Goal: Task Accomplishment & Management: Manage account settings

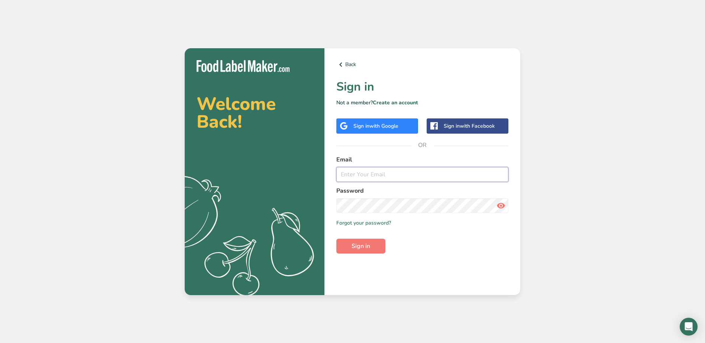
click at [354, 176] on input "email" at bounding box center [422, 174] width 172 height 15
type input "[EMAIL_ADDRESS][DOMAIN_NAME]"
click at [336, 239] on button "Sign in" at bounding box center [360, 246] width 49 height 15
click at [374, 221] on link "Forgot your password?" at bounding box center [363, 223] width 55 height 8
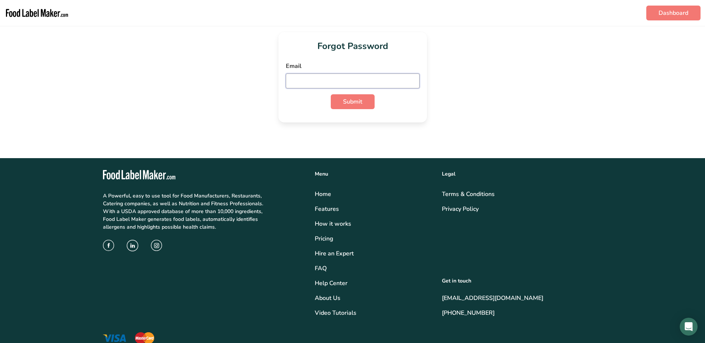
click at [334, 78] on input "email" at bounding box center [353, 81] width 134 height 15
type input "Sbruhn3@gatech.edu"
click at [352, 100] on span "Submit" at bounding box center [352, 101] width 19 height 9
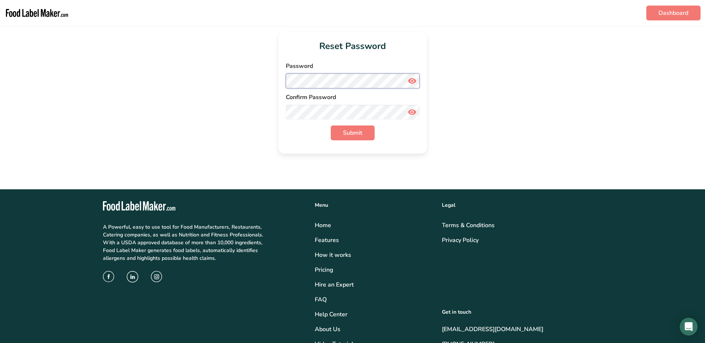
click at [331, 126] on button "Submit" at bounding box center [353, 133] width 44 height 15
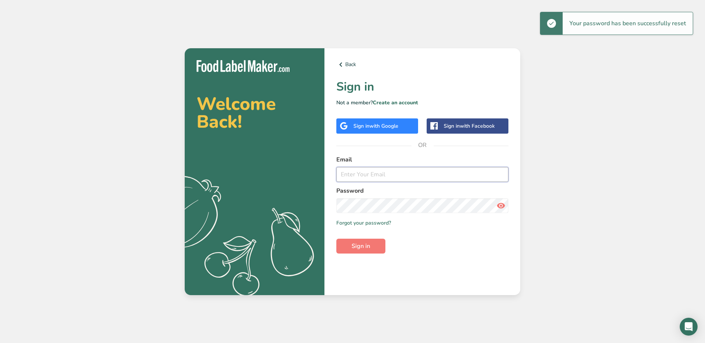
click at [357, 172] on input "email" at bounding box center [422, 174] width 172 height 15
type input "[EMAIL_ADDRESS][DOMAIN_NAME]"
click at [336, 239] on button "Sign in" at bounding box center [360, 246] width 49 height 15
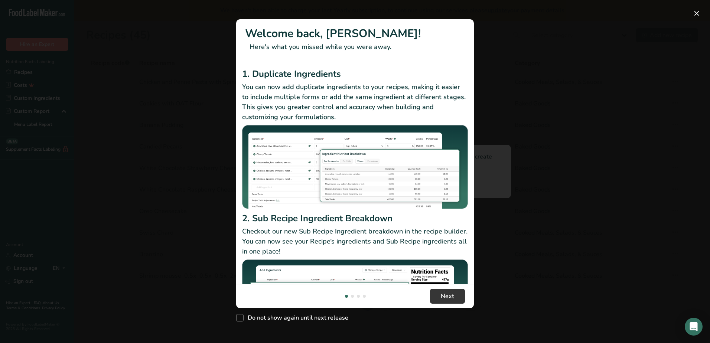
click at [598, 199] on div "New Features" at bounding box center [355, 171] width 710 height 343
click at [592, 199] on div "New Features" at bounding box center [355, 171] width 710 height 343
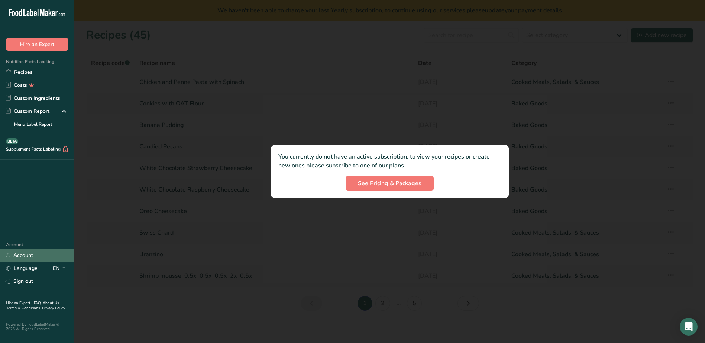
click at [24, 254] on link "Account" at bounding box center [37, 255] width 74 height 13
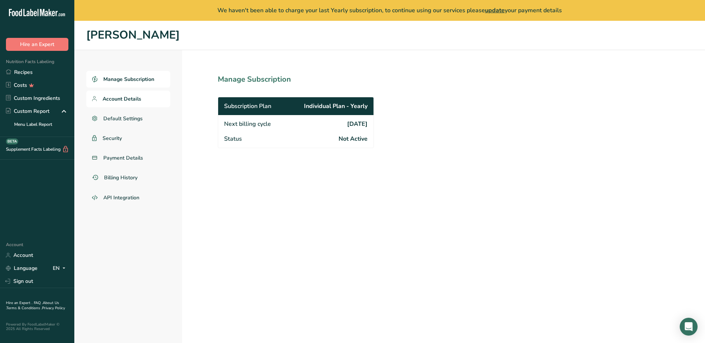
click at [131, 98] on span "Account Details" at bounding box center [122, 99] width 39 height 8
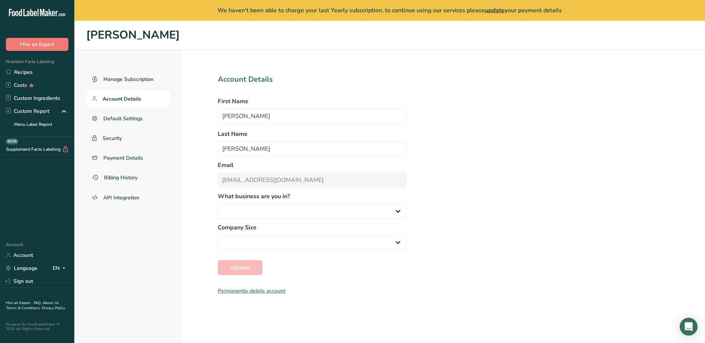
select select "8"
select select "3"
click at [125, 120] on span "Default Settings" at bounding box center [123, 119] width 40 height 8
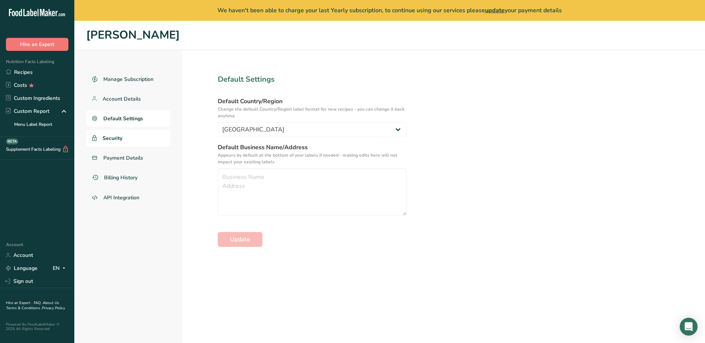
click at [111, 136] on span "Security" at bounding box center [113, 138] width 20 height 8
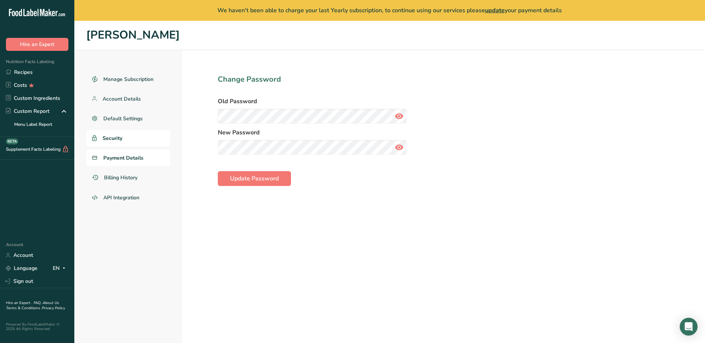
click at [118, 156] on span "Payment Details" at bounding box center [123, 158] width 40 height 8
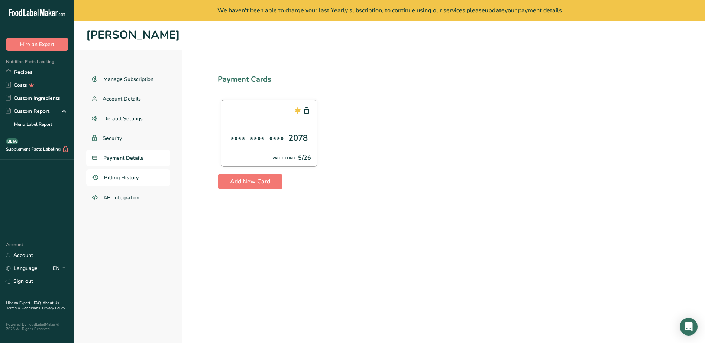
click at [127, 175] on span "Billing History" at bounding box center [121, 178] width 35 height 8
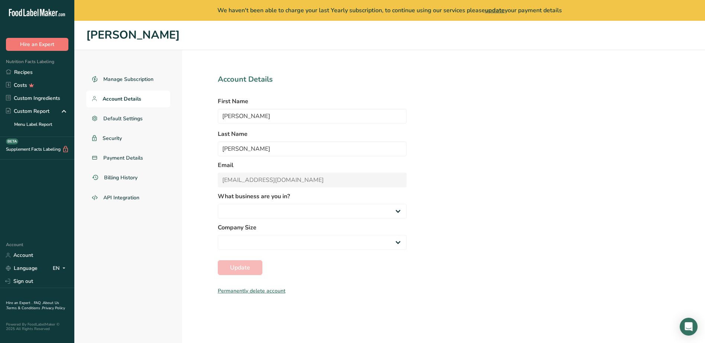
select select
select select "8"
select select "3"
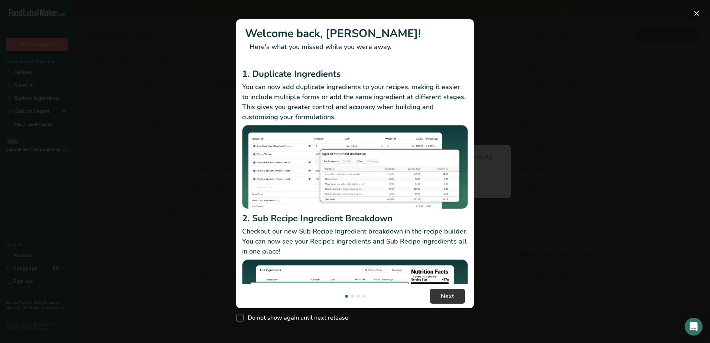
click at [208, 141] on div "New Features" at bounding box center [355, 171] width 710 height 343
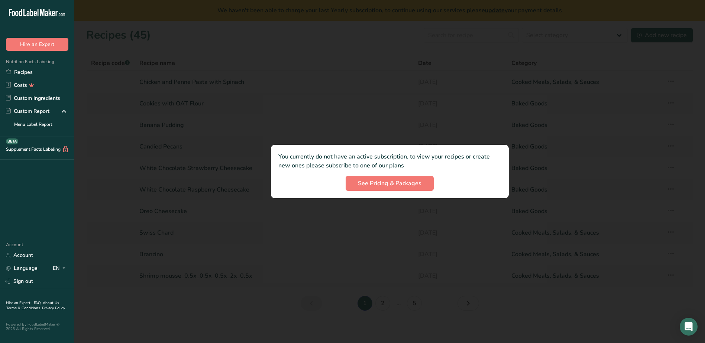
click at [35, 301] on link "FAQ ." at bounding box center [38, 303] width 9 height 5
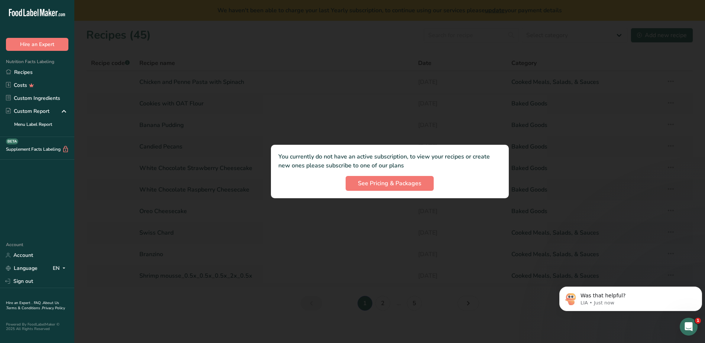
click at [107, 231] on div at bounding box center [389, 171] width 630 height 343
click at [21, 255] on link "Account" at bounding box center [37, 255] width 74 height 13
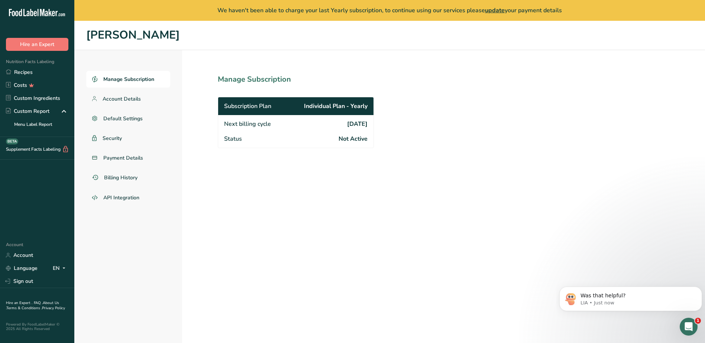
click at [244, 106] on span "Subscription Plan" at bounding box center [247, 106] width 47 height 9
click at [109, 98] on span "Account Details" at bounding box center [122, 99] width 39 height 8
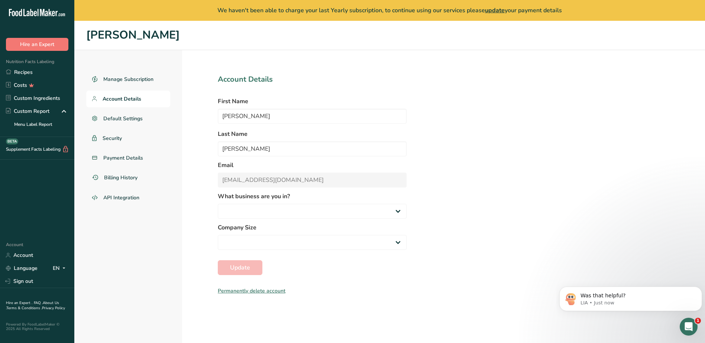
select select "8"
select select "3"
click at [63, 110] on icon at bounding box center [63, 111] width 9 height 13
click at [114, 158] on span "Payment Details" at bounding box center [123, 158] width 40 height 8
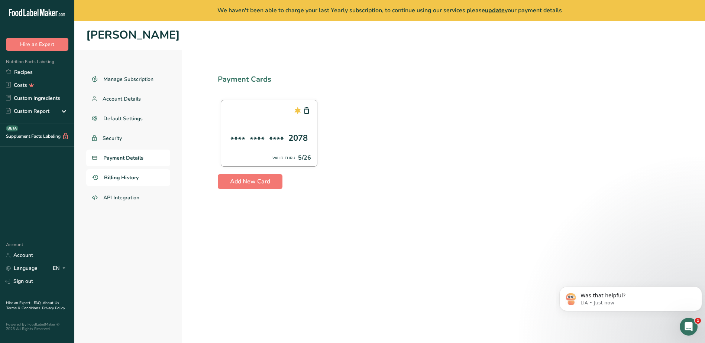
click at [114, 178] on span "Billing History" at bounding box center [121, 178] width 35 height 8
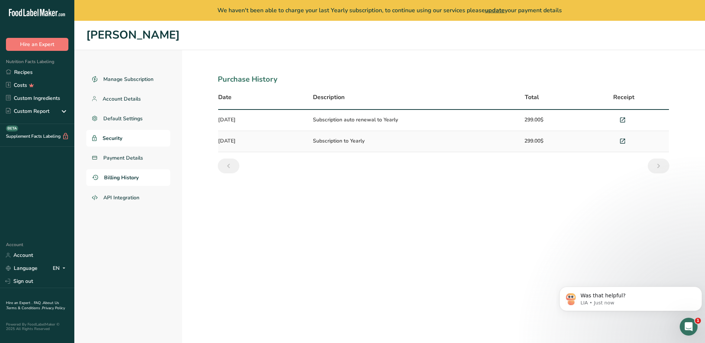
click at [112, 136] on span "Security" at bounding box center [113, 138] width 20 height 8
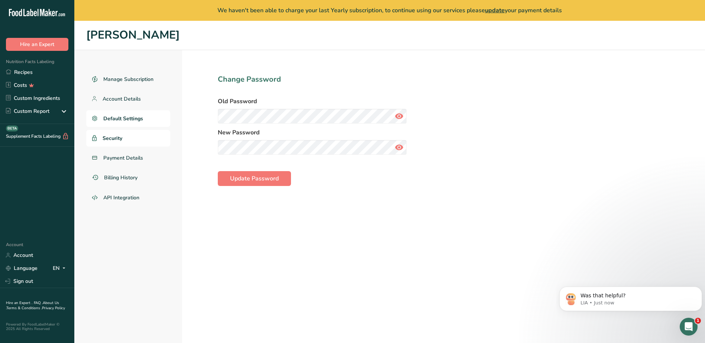
click at [112, 114] on link "Default Settings" at bounding box center [128, 118] width 84 height 17
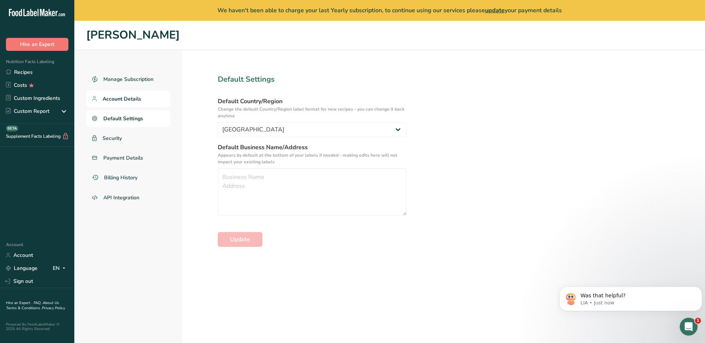
click at [112, 96] on span "Account Details" at bounding box center [122, 99] width 39 height 8
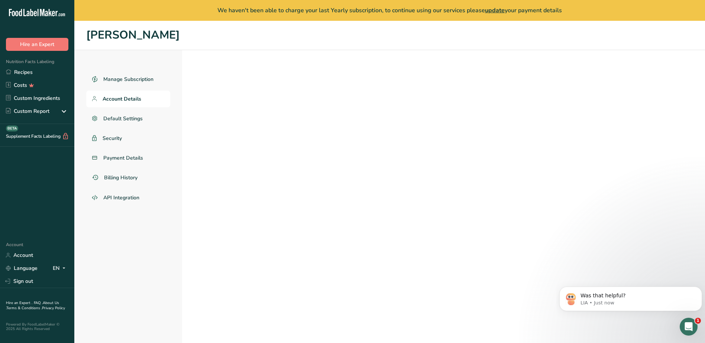
select select "8"
select select "3"
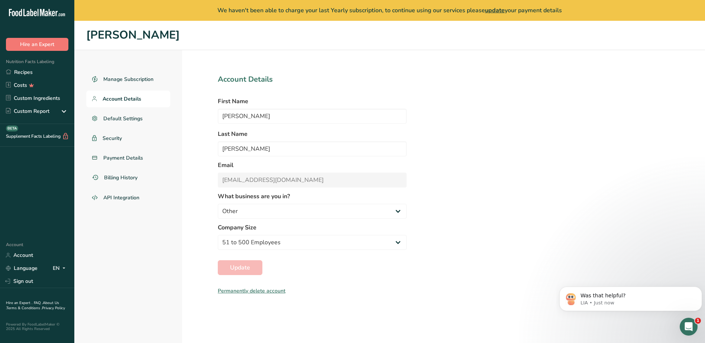
click at [255, 290] on div "Permanently delete account" at bounding box center [312, 291] width 189 height 8
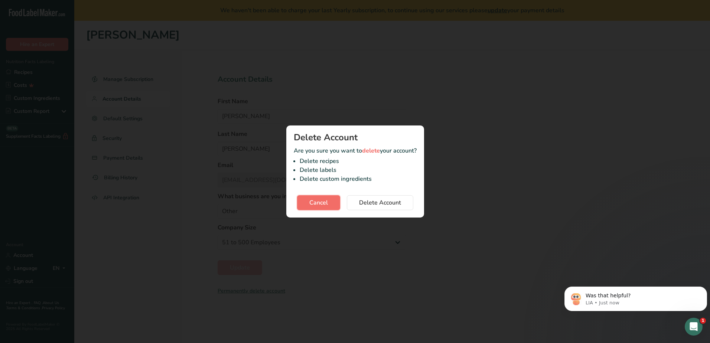
click at [318, 198] on button "Cancel" at bounding box center [318, 202] width 43 height 15
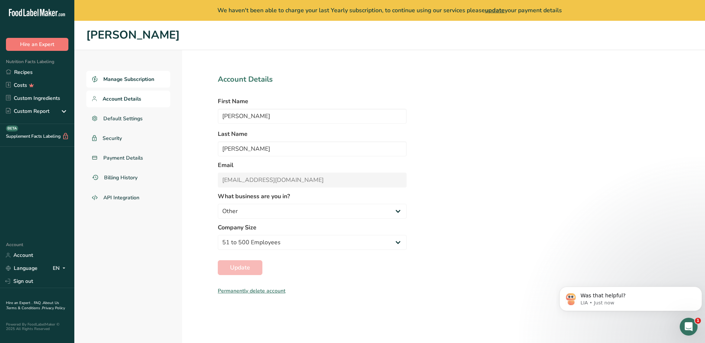
click at [131, 78] on span "Manage Subscription" at bounding box center [128, 79] width 51 height 8
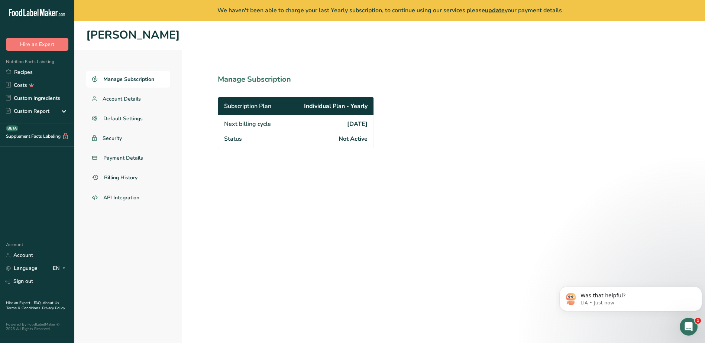
click at [261, 106] on span "Subscription Plan" at bounding box center [247, 106] width 47 height 9
click at [335, 105] on span "Individual Plan - Yearly" at bounding box center [336, 106] width 64 height 9
click at [351, 123] on span "[DATE]" at bounding box center [357, 124] width 20 height 9
click at [351, 141] on span "Not Active" at bounding box center [352, 138] width 29 height 9
click at [229, 139] on span "Status" at bounding box center [233, 138] width 18 height 9
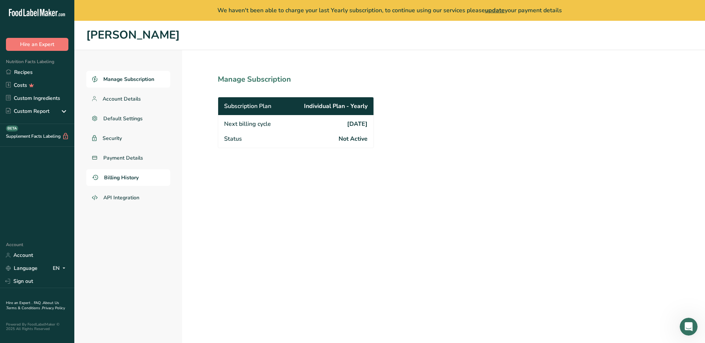
click at [115, 178] on span "Billing History" at bounding box center [121, 178] width 35 height 8
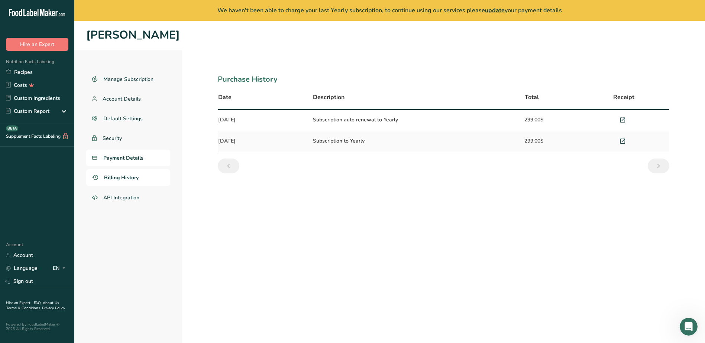
click at [120, 155] on span "Payment Details" at bounding box center [123, 158] width 40 height 8
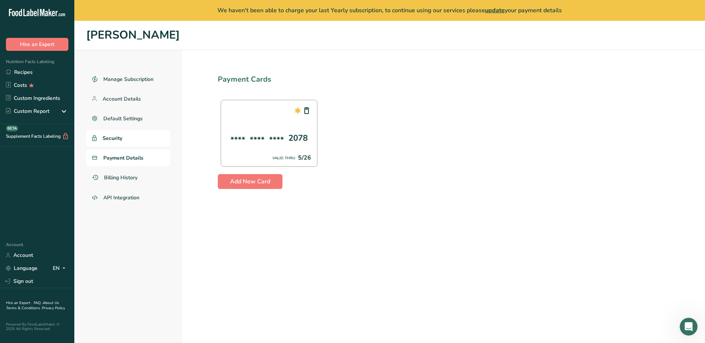
click at [116, 133] on link "Security" at bounding box center [128, 138] width 84 height 17
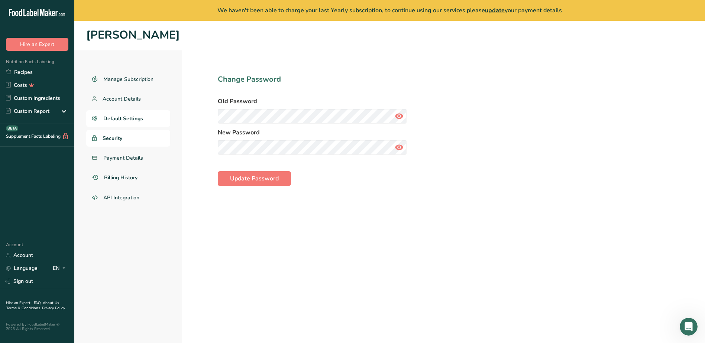
click at [127, 116] on span "Default Settings" at bounding box center [123, 119] width 40 height 8
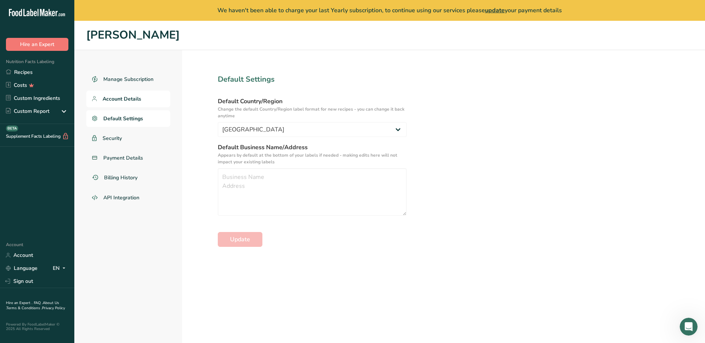
click at [130, 99] on span "Account Details" at bounding box center [122, 99] width 39 height 8
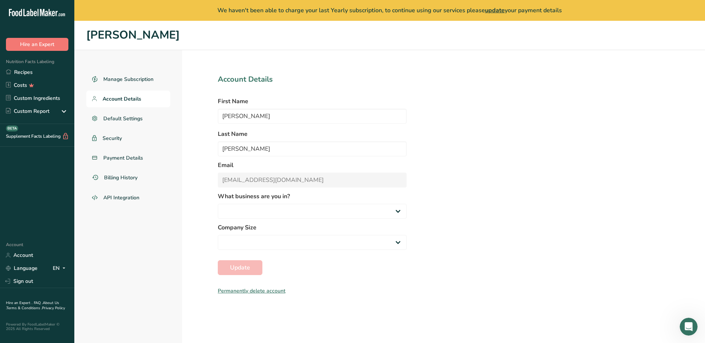
select select
select select "8"
select select "3"
click at [137, 78] on span "Manage Subscription" at bounding box center [128, 79] width 51 height 8
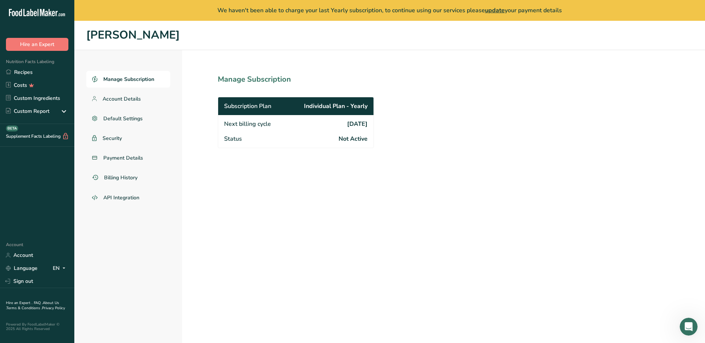
click at [236, 104] on span "Subscription Plan" at bounding box center [247, 106] width 47 height 9
click at [331, 109] on span "Individual Plan - Yearly" at bounding box center [336, 106] width 64 height 9
drag, startPoint x: 351, startPoint y: 135, endPoint x: 355, endPoint y: 133, distance: 5.2
click at [351, 135] on span "Not Active" at bounding box center [352, 138] width 29 height 9
click at [362, 117] on div "Subscription Plan Individual Plan - Yearly Next billing cycle 2026-08-03 Status…" at bounding box center [296, 122] width 156 height 51
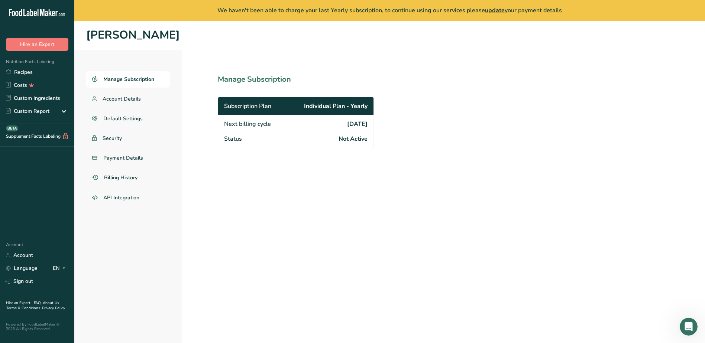
click at [338, 186] on section "Manage Subscription Subscription Plan Individual Plan - Yearly Next billing cyc…" at bounding box center [312, 207] width 260 height 314
click at [24, 253] on link "Account" at bounding box center [37, 255] width 74 height 13
click at [97, 78] on icon at bounding box center [94, 79] width 5 height 6
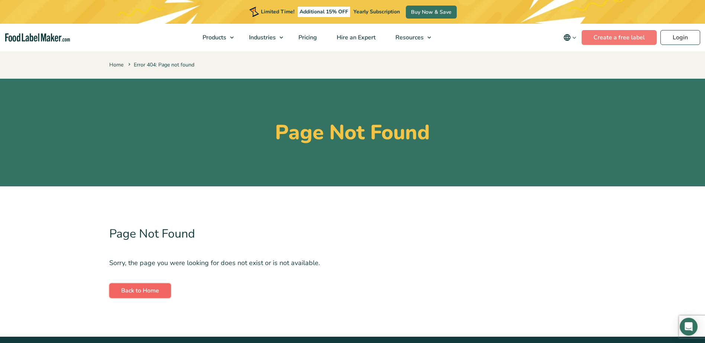
click at [145, 288] on link "Back to Home" at bounding box center [140, 290] width 62 height 15
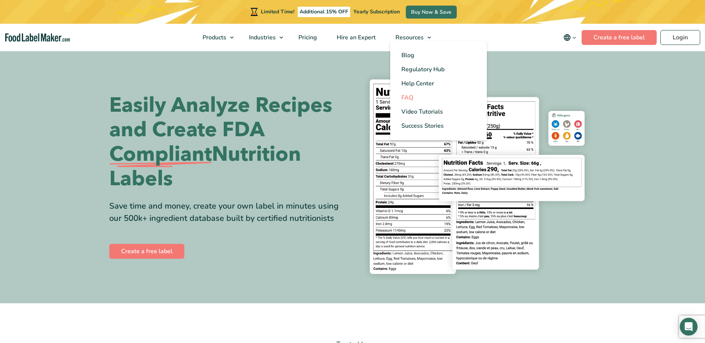
click at [409, 94] on span "FAQ" at bounding box center [407, 98] width 12 height 8
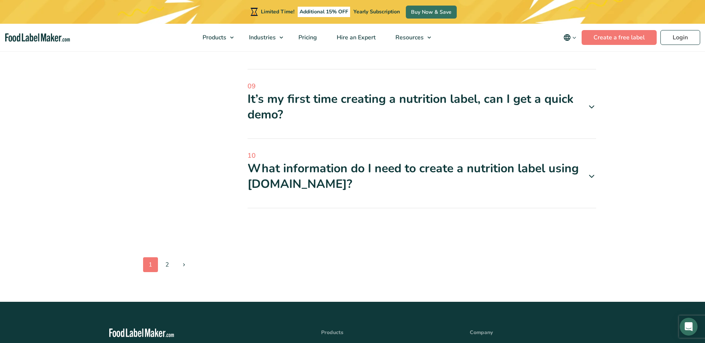
scroll to position [669, 0]
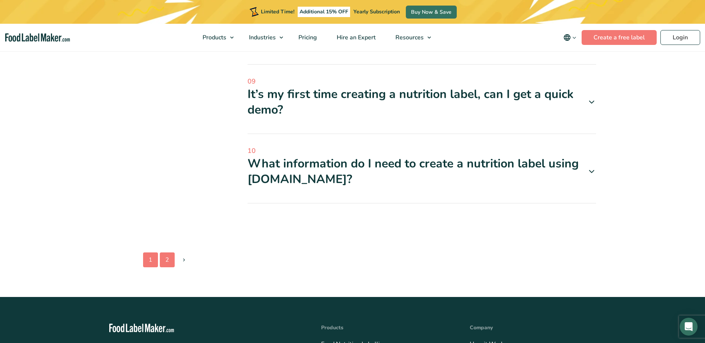
click at [166, 259] on link "2" at bounding box center [167, 260] width 15 height 15
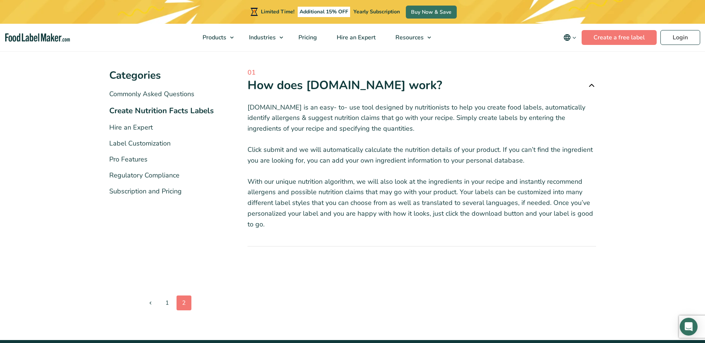
scroll to position [111, 0]
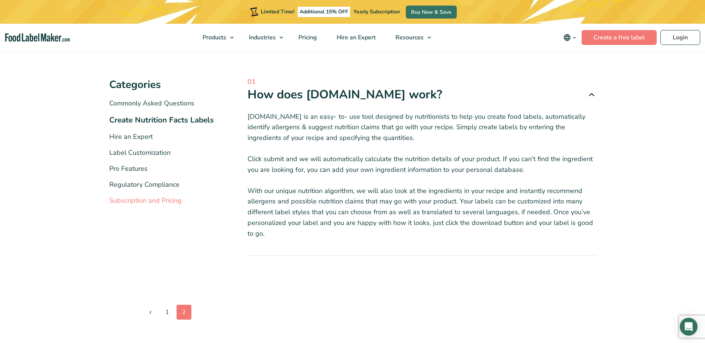
click at [126, 199] on link "Subscription and Pricing" at bounding box center [145, 200] width 72 height 9
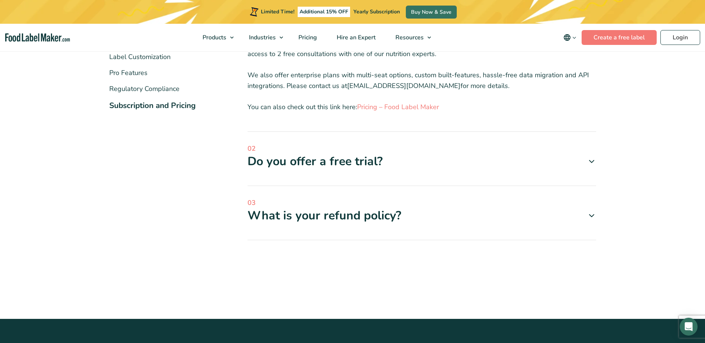
scroll to position [223, 0]
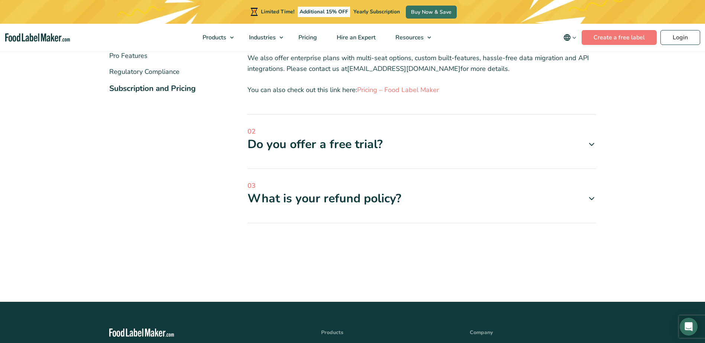
click at [590, 197] on icon at bounding box center [591, 198] width 9 height 9
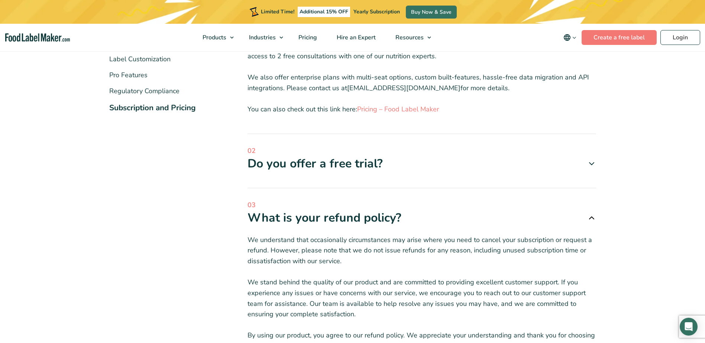
scroll to position [149, 0]
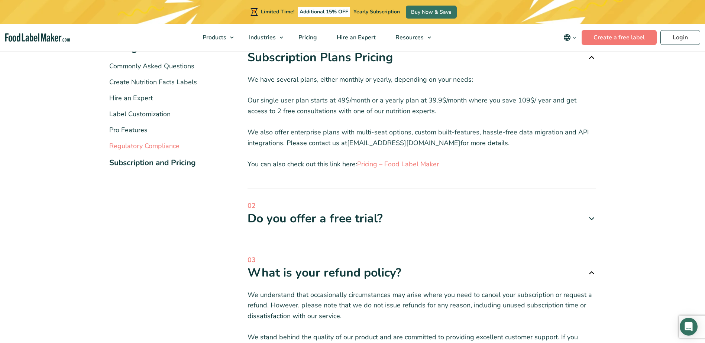
click at [129, 143] on link "Regulatory Compliance" at bounding box center [144, 146] width 70 height 9
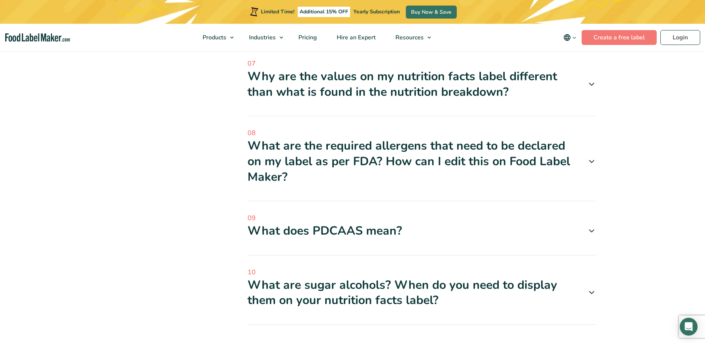
scroll to position [706, 0]
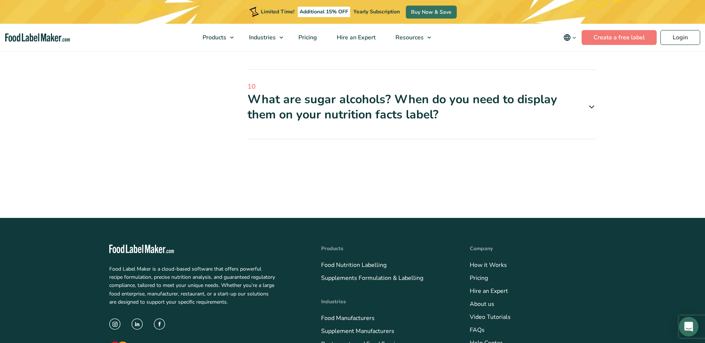
click at [686, 323] on icon "Open Intercom Messenger" at bounding box center [688, 327] width 9 height 10
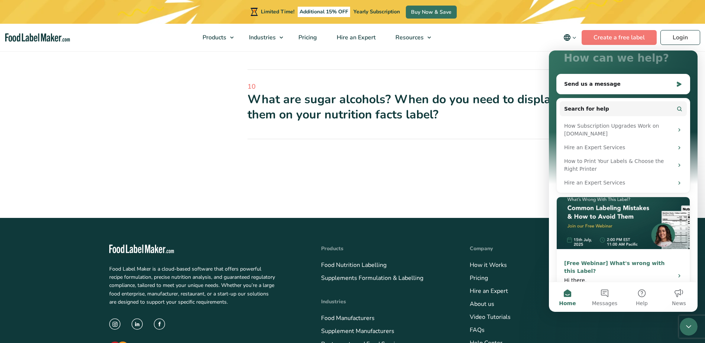
scroll to position [0, 0]
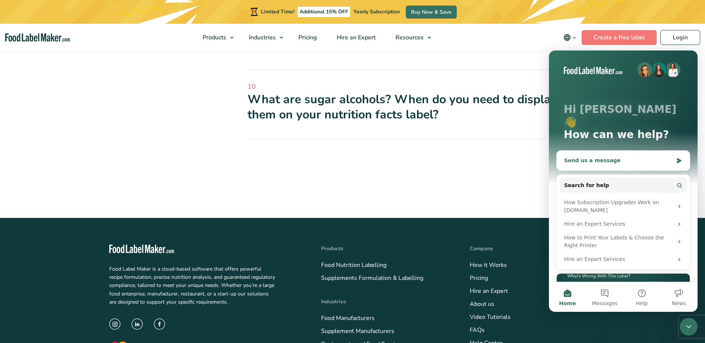
click at [595, 157] on div "Send us a message" at bounding box center [618, 161] width 109 height 8
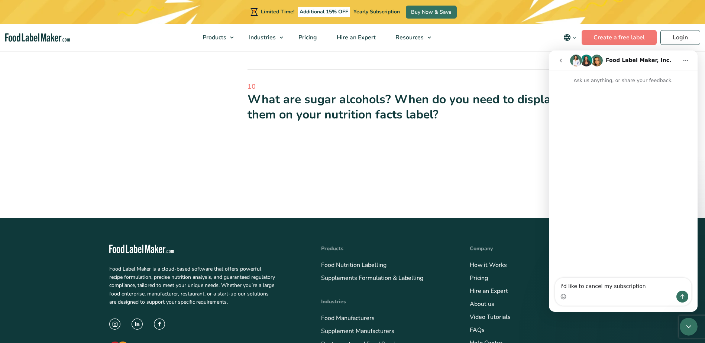
type textarea "i'd like to cancel my subscription"
click at [682, 293] on button "Send a message…" at bounding box center [682, 297] width 12 height 12
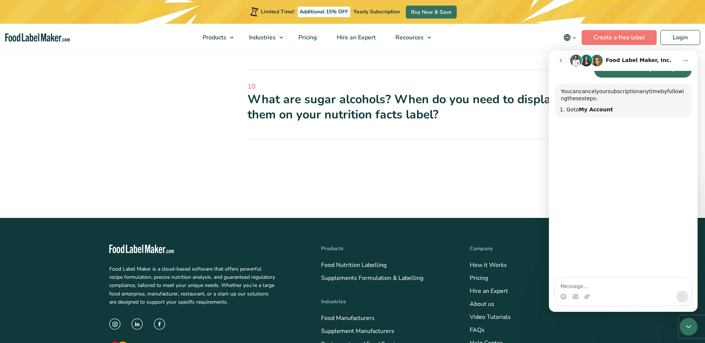
scroll to position [39, 0]
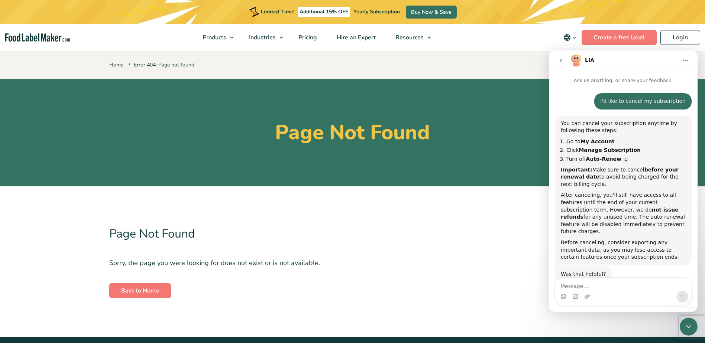
scroll to position [13, 0]
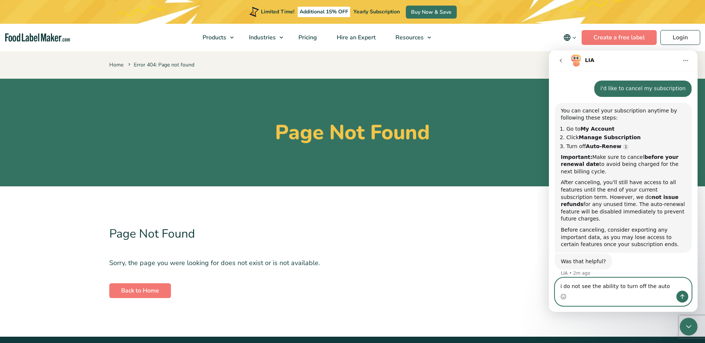
type textarea "i do not see the ability to turn off the auto renew"
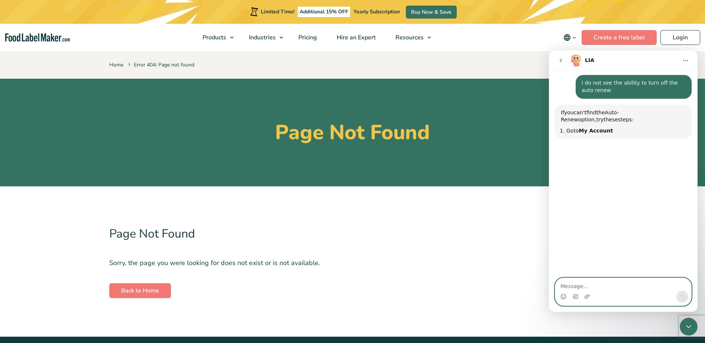
scroll to position [212, 0]
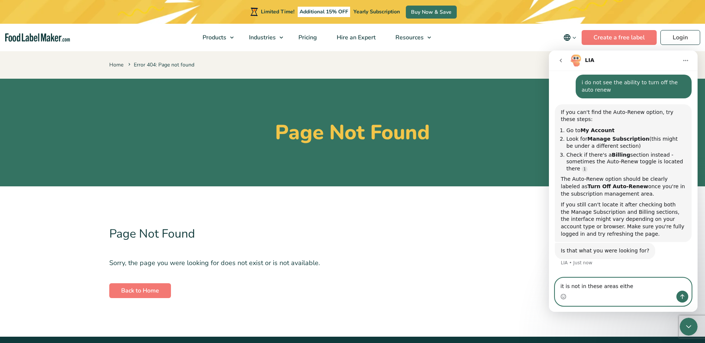
type textarea "it is not in these areas either"
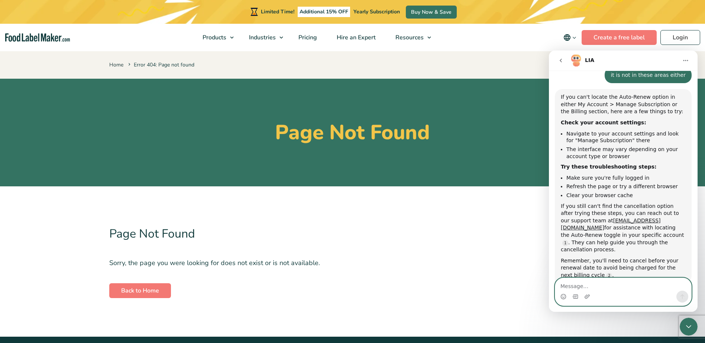
scroll to position [418, 0]
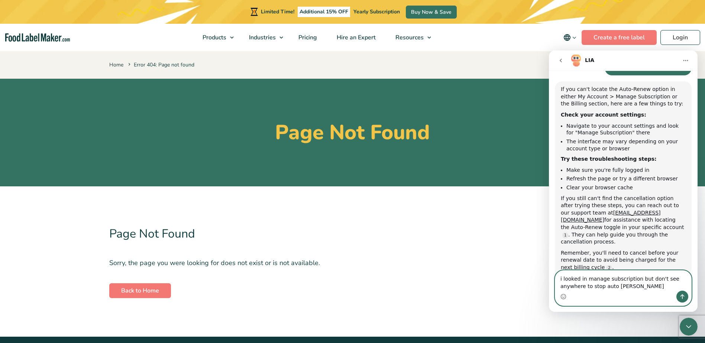
type textarea "i looked in manage subscription but don't see anywhere to stop auto renew"
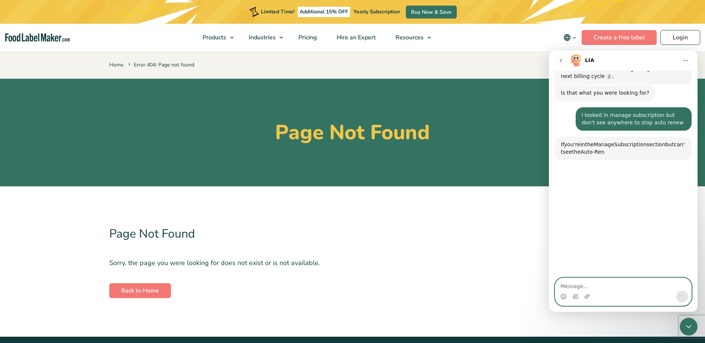
scroll to position [635, 0]
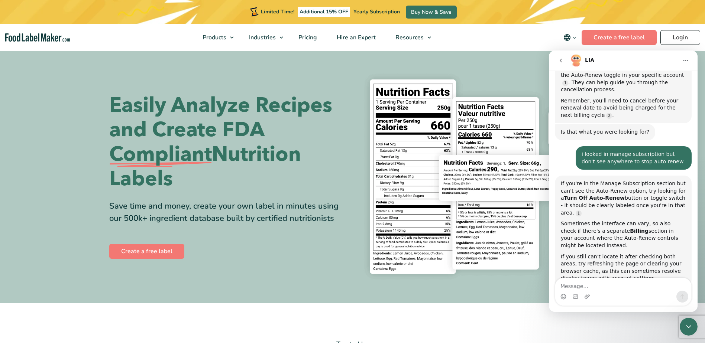
scroll to position [591, 0]
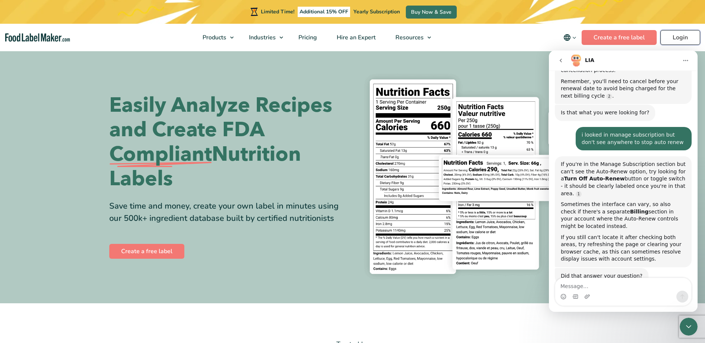
click at [679, 35] on link "Login" at bounding box center [680, 37] width 40 height 15
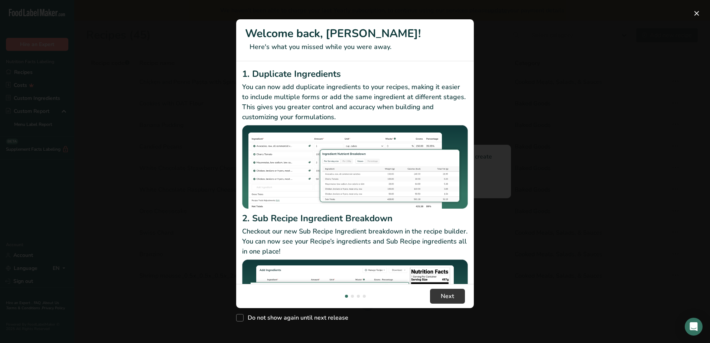
click at [400, 325] on div "New Features" at bounding box center [355, 171] width 710 height 343
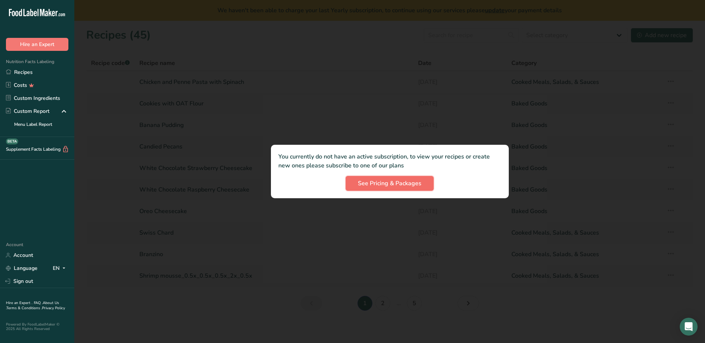
click at [372, 180] on span "See Pricing & Packages" at bounding box center [390, 183] width 64 height 9
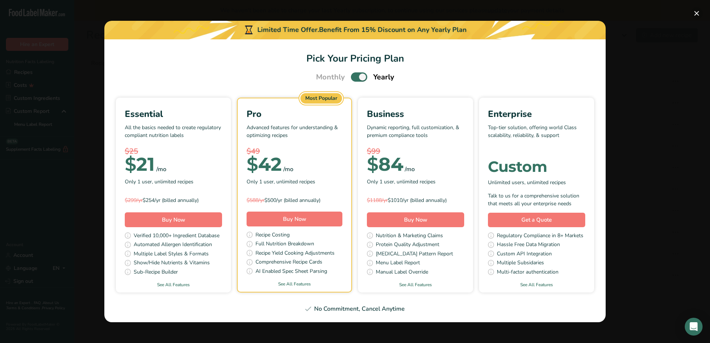
click at [695, 10] on button "Pick Your Pricing Plan Modal" at bounding box center [697, 13] width 12 height 12
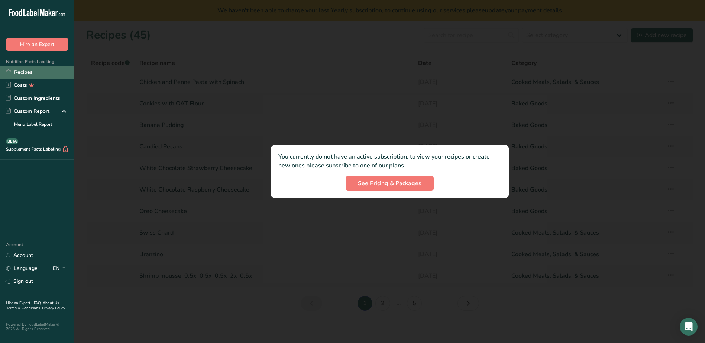
click at [20, 70] on link "Recipes" at bounding box center [37, 72] width 74 height 13
click at [20, 84] on link "Costs" at bounding box center [37, 85] width 74 height 13
click at [217, 163] on div at bounding box center [389, 171] width 630 height 343
click at [289, 246] on div at bounding box center [389, 171] width 630 height 343
click at [30, 215] on div ".a-20{fill:#fff;} Hire an Expert Nutrition Facts Labeling Recipes Costs Custom …" at bounding box center [37, 121] width 74 height 230
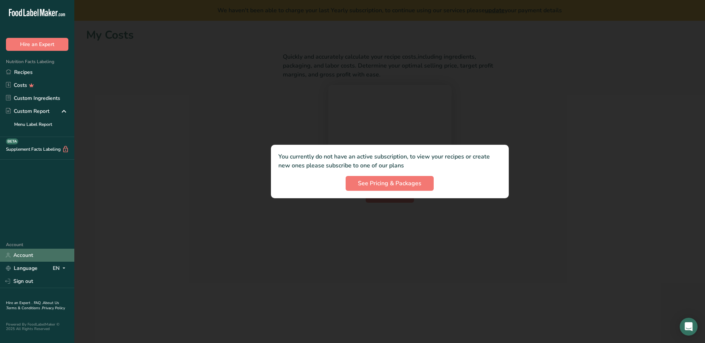
click at [25, 254] on link "Account" at bounding box center [37, 255] width 74 height 13
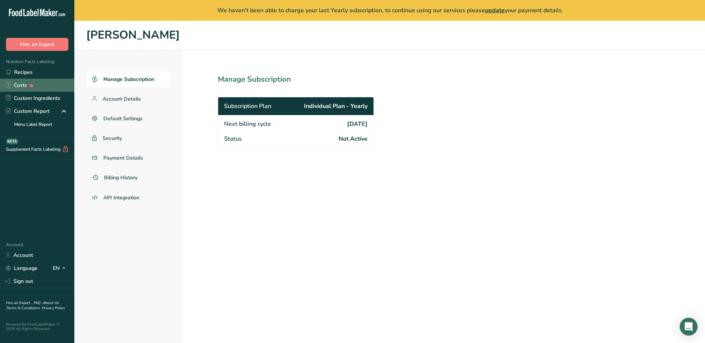
click at [20, 84] on link "Costs" at bounding box center [37, 85] width 74 height 13
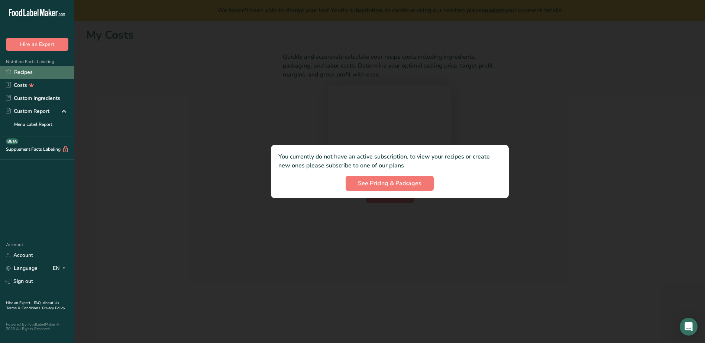
click at [23, 69] on link "Recipes" at bounding box center [37, 72] width 74 height 13
drag, startPoint x: 33, startPoint y: 176, endPoint x: 23, endPoint y: 136, distance: 41.0
click at [32, 176] on div ".a-20{fill:#fff;} Hire an Expert Nutrition Facts Labeling Recipes Costs Custom …" at bounding box center [37, 121] width 74 height 230
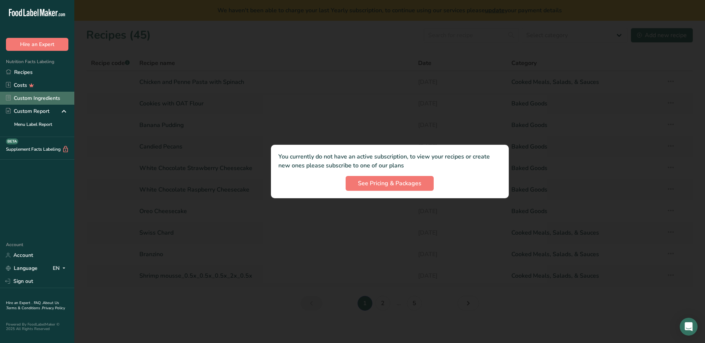
click at [23, 97] on link "Custom Ingredients" at bounding box center [37, 98] width 74 height 13
click at [246, 171] on div at bounding box center [389, 171] width 630 height 343
click at [364, 179] on span "See Pricing & Packages" at bounding box center [390, 183] width 64 height 9
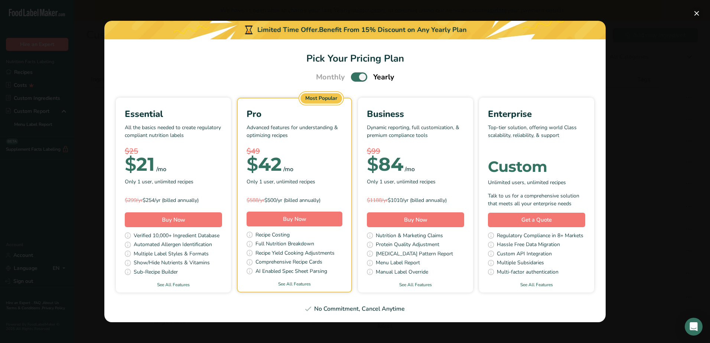
click at [696, 10] on button "Pick Your Pricing Plan Modal" at bounding box center [697, 13] width 12 height 12
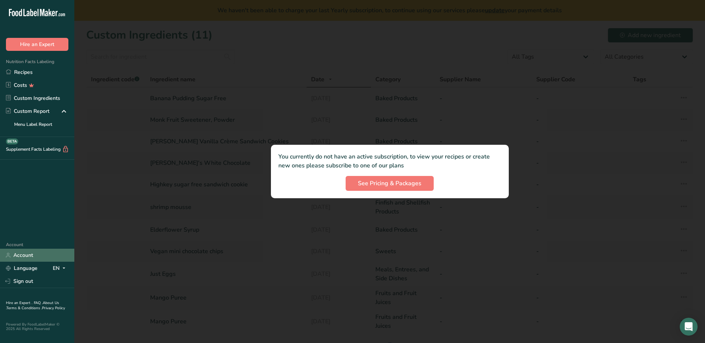
click at [20, 255] on link "Account" at bounding box center [37, 255] width 74 height 13
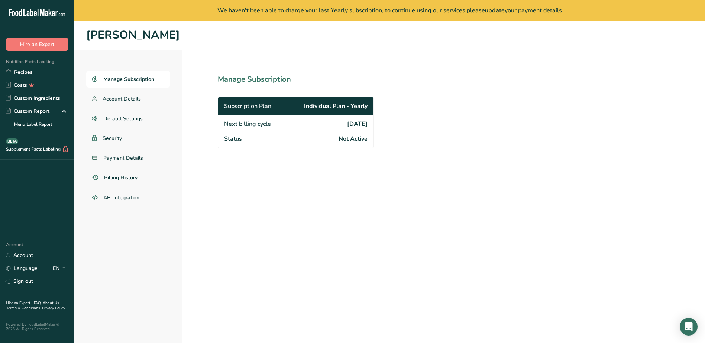
click at [110, 80] on span "Manage Subscription" at bounding box center [128, 79] width 51 height 8
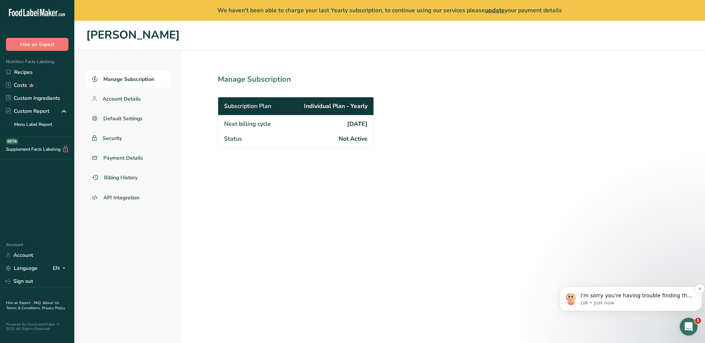
click at [625, 295] on p "I'm sorry you're having trouble finding the auto-renew option and hope my sugge…" at bounding box center [636, 295] width 112 height 7
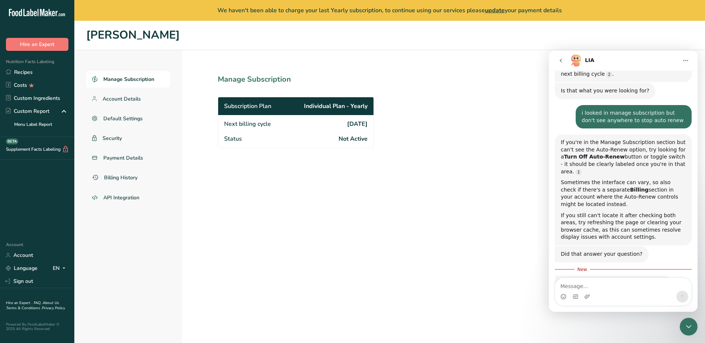
scroll to position [649, 0]
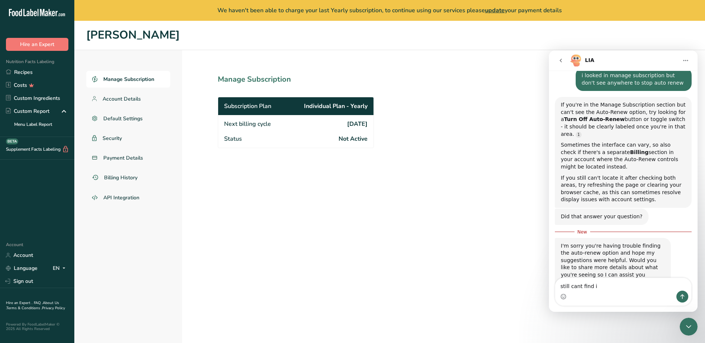
type textarea "still cant find i"
click at [449, 192] on div "Manage Subscription Account Details Default Settings Security Payment Details B…" at bounding box center [389, 207] width 630 height 314
